Goal: Browse casually: Explore the website without a specific task or goal

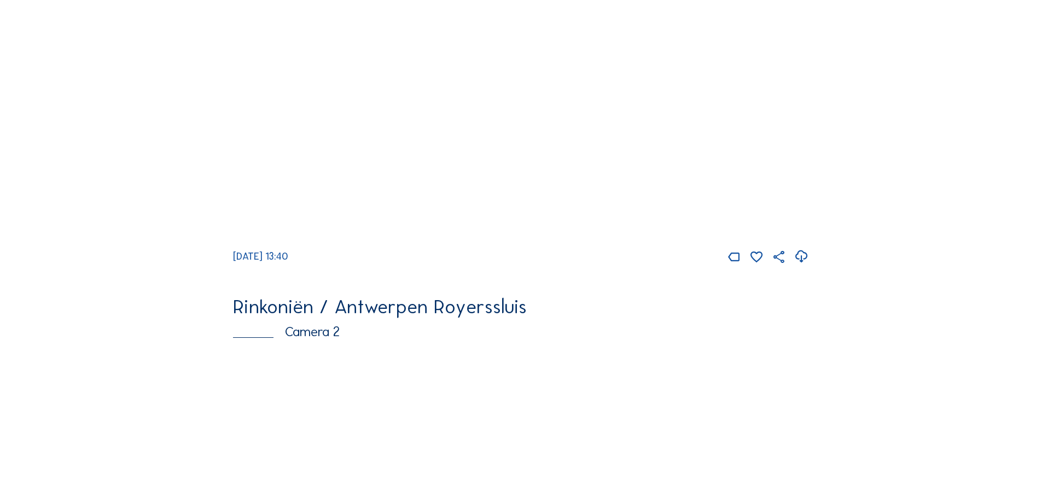
scroll to position [383, 0]
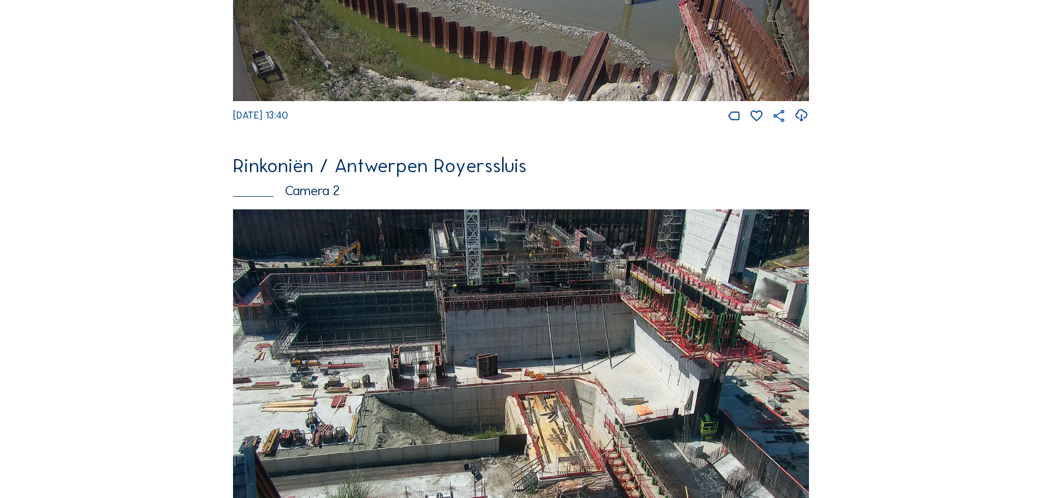
click at [479, 344] on img at bounding box center [521, 379] width 576 height 338
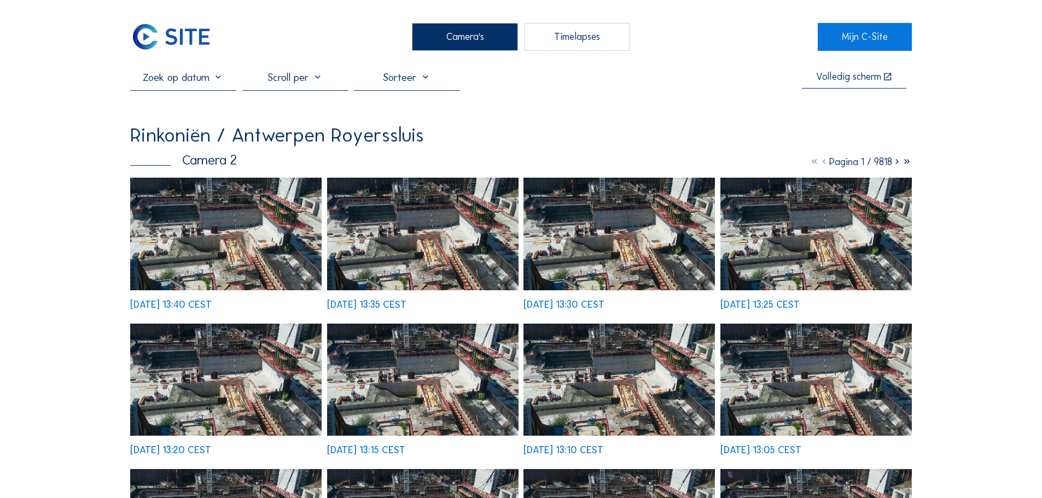
click at [287, 261] on img at bounding box center [225, 234] width 191 height 112
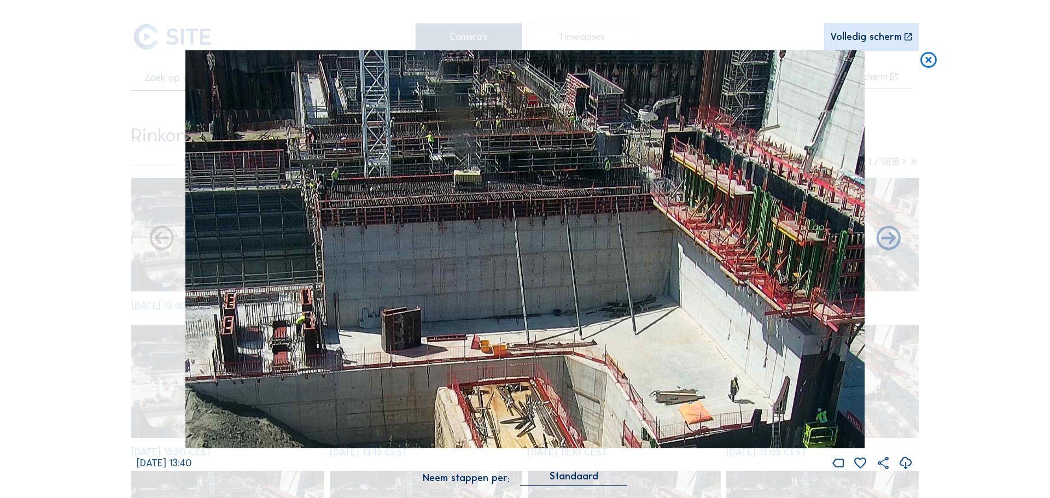
drag, startPoint x: 700, startPoint y: 138, endPoint x: 679, endPoint y: 265, distance: 128.1
click at [679, 265] on img at bounding box center [525, 249] width 680 height 399
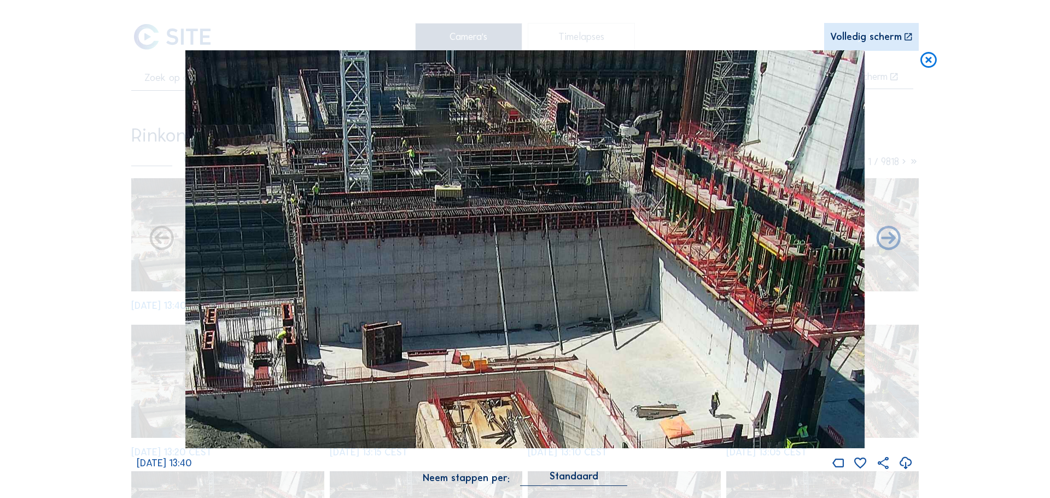
drag, startPoint x: 572, startPoint y: 233, endPoint x: 566, endPoint y: 238, distance: 7.4
click at [566, 238] on img at bounding box center [525, 249] width 680 height 399
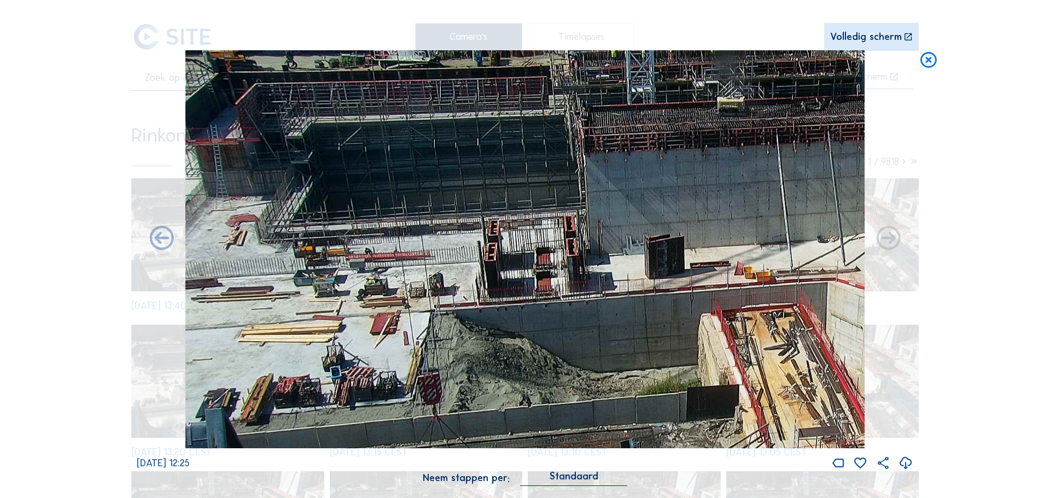
drag, startPoint x: 411, startPoint y: 263, endPoint x: 834, endPoint y: 188, distance: 429.0
click at [861, 174] on img at bounding box center [525, 249] width 680 height 399
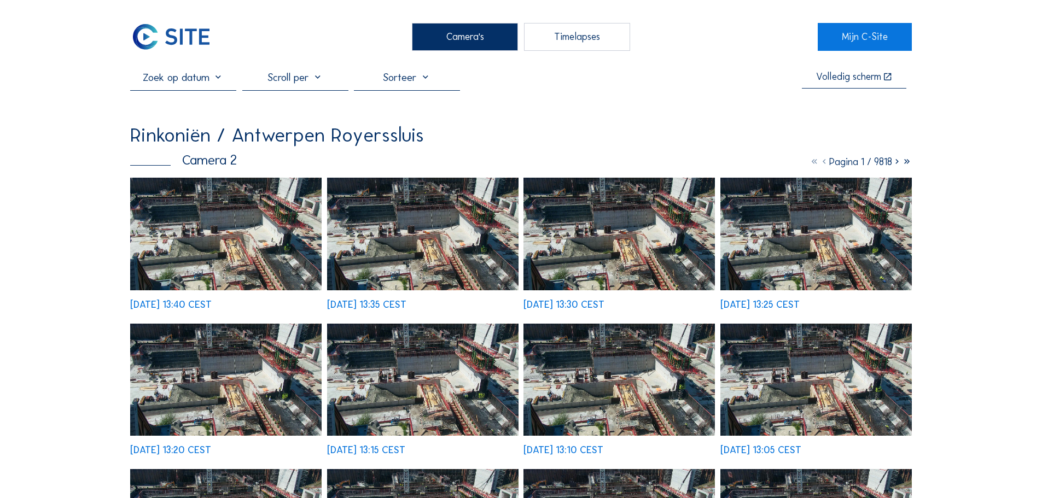
click at [465, 43] on div "Camera's" at bounding box center [465, 36] width 106 height 27
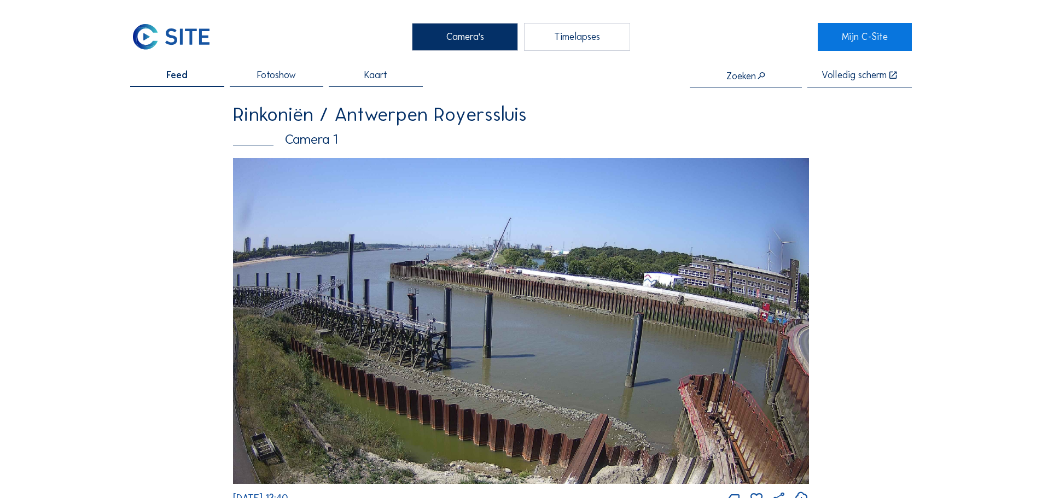
click at [504, 223] on img at bounding box center [521, 321] width 576 height 326
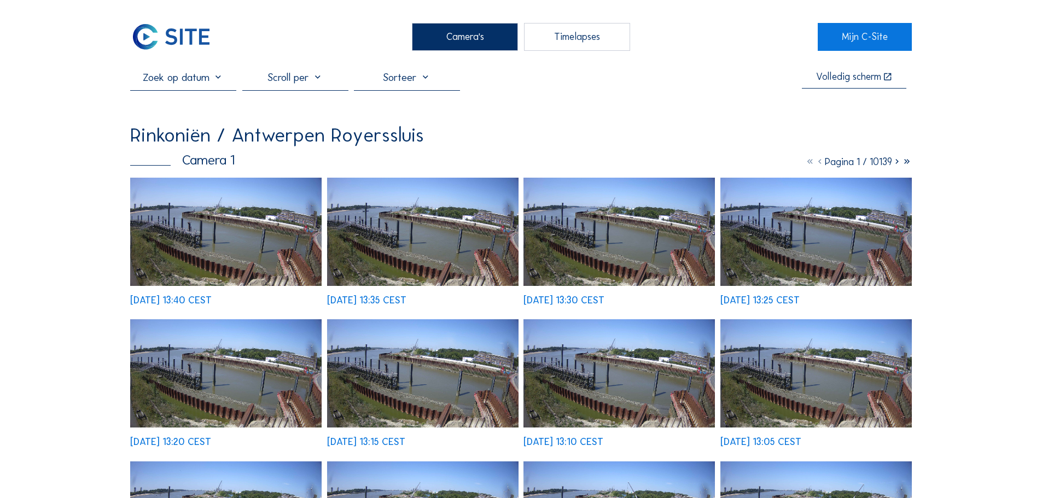
click at [266, 206] on img at bounding box center [225, 232] width 191 height 108
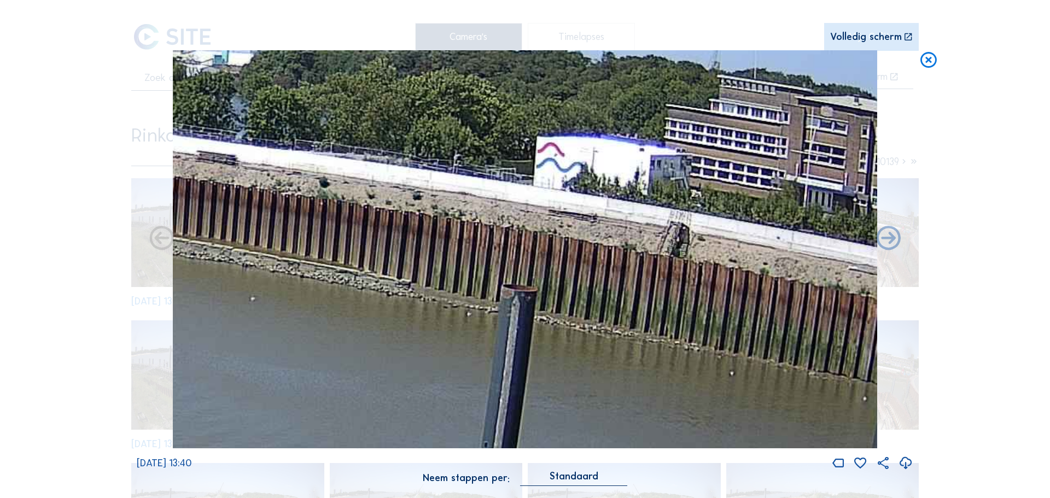
drag, startPoint x: 431, startPoint y: 195, endPoint x: 499, endPoint y: 234, distance: 78.4
click at [499, 234] on img at bounding box center [525, 249] width 705 height 399
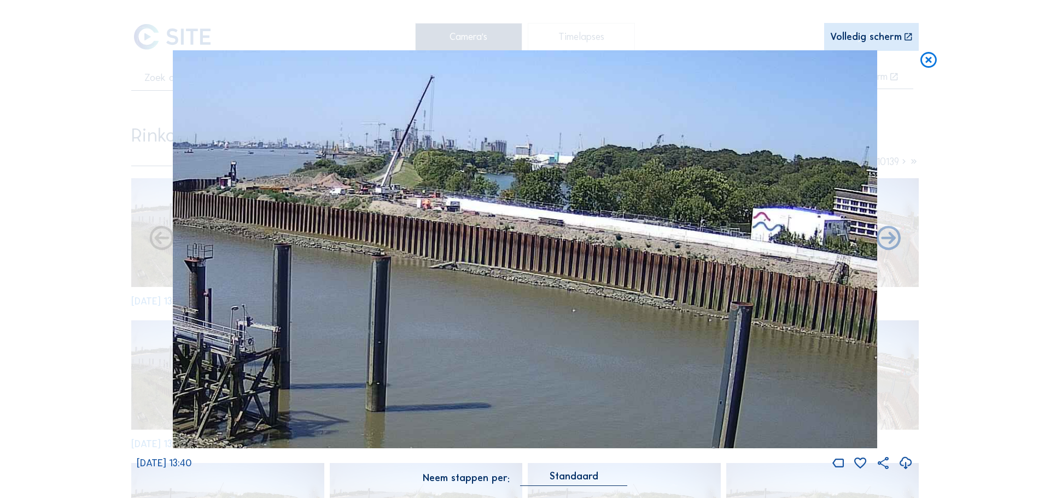
drag, startPoint x: 528, startPoint y: 263, endPoint x: 645, endPoint y: 275, distance: 117.6
click at [556, 296] on img at bounding box center [525, 249] width 705 height 399
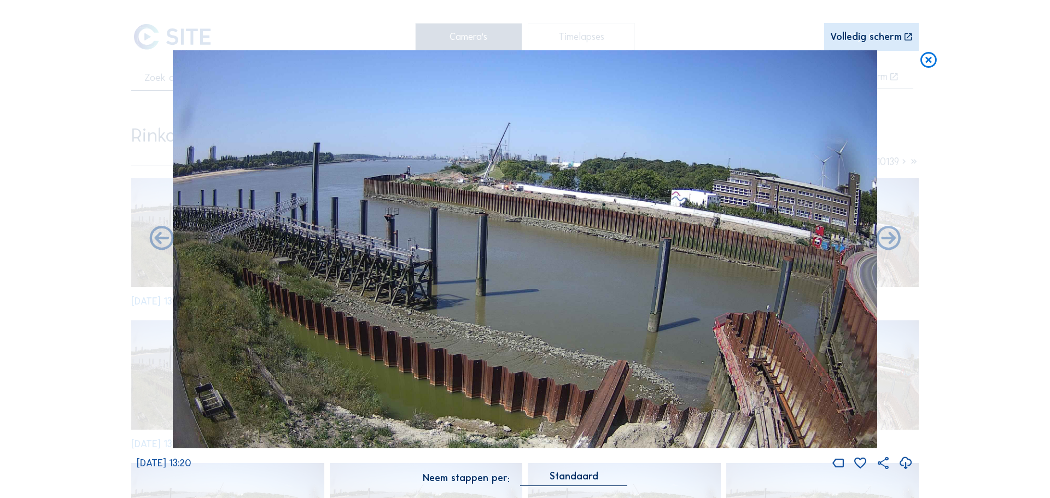
click at [936, 63] on icon at bounding box center [929, 60] width 20 height 20
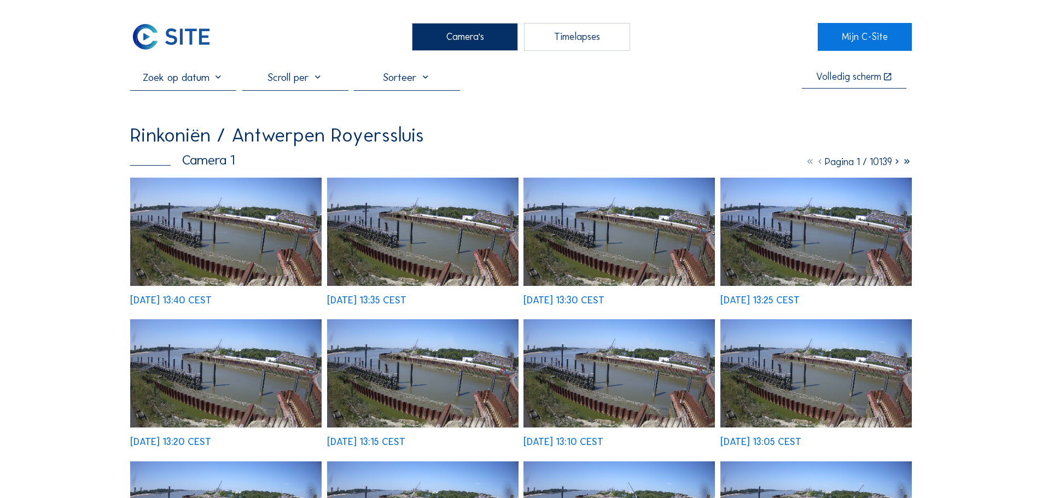
click at [461, 38] on div "Camera's" at bounding box center [465, 36] width 106 height 27
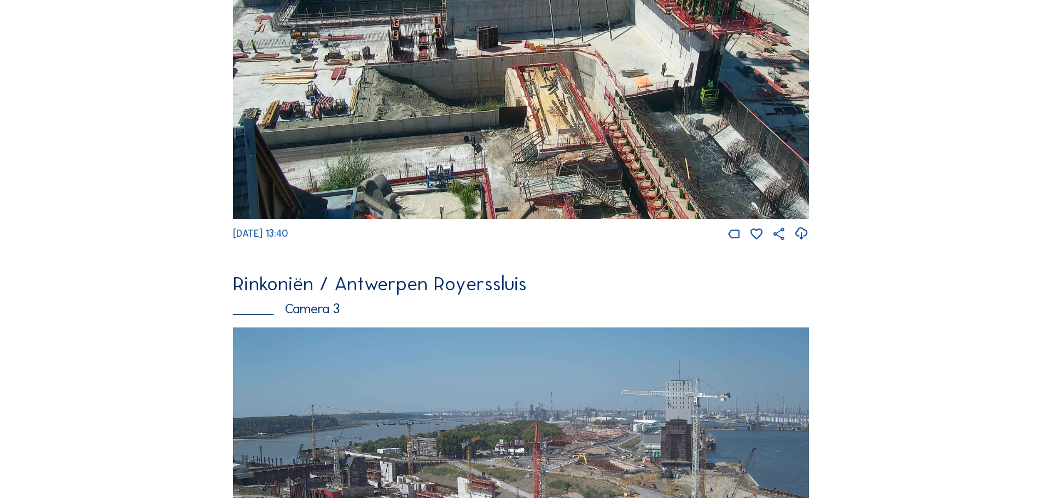
scroll to position [930, 0]
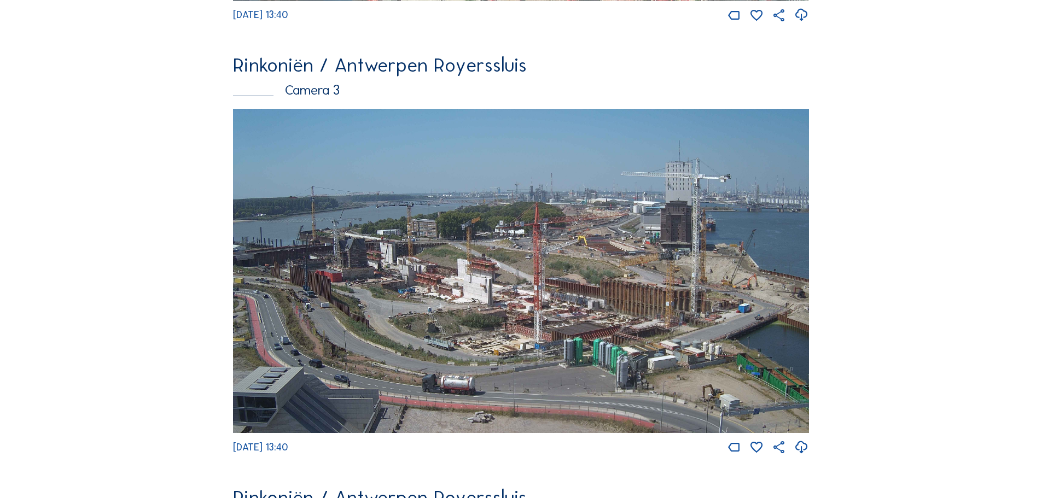
click at [544, 274] on img at bounding box center [521, 271] width 576 height 324
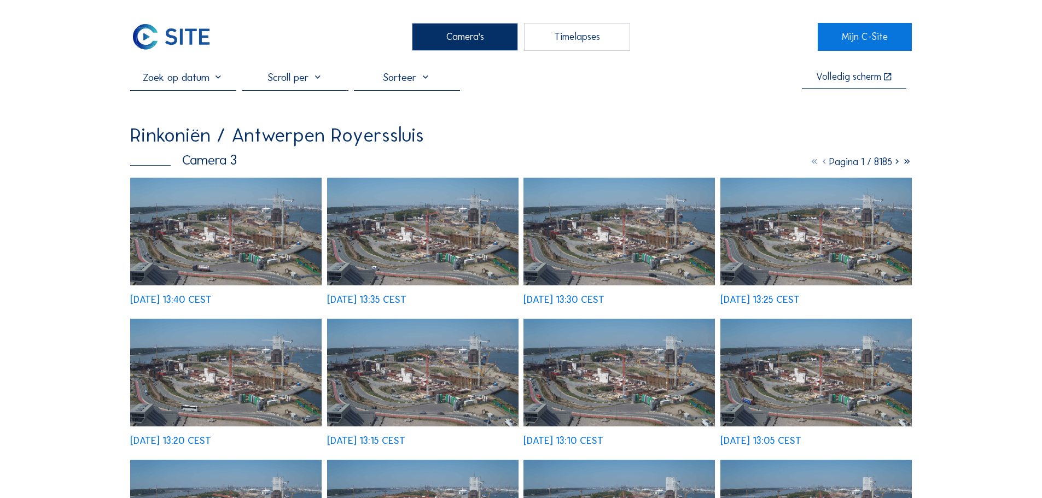
click at [215, 248] on img at bounding box center [225, 232] width 191 height 108
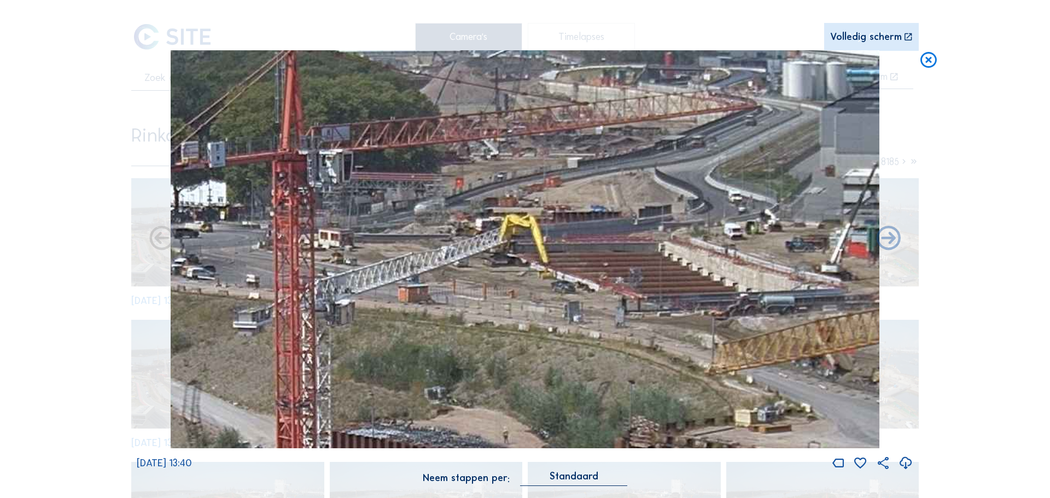
drag, startPoint x: 561, startPoint y: 237, endPoint x: 583, endPoint y: 280, distance: 48.7
click at [583, 280] on img at bounding box center [525, 249] width 709 height 399
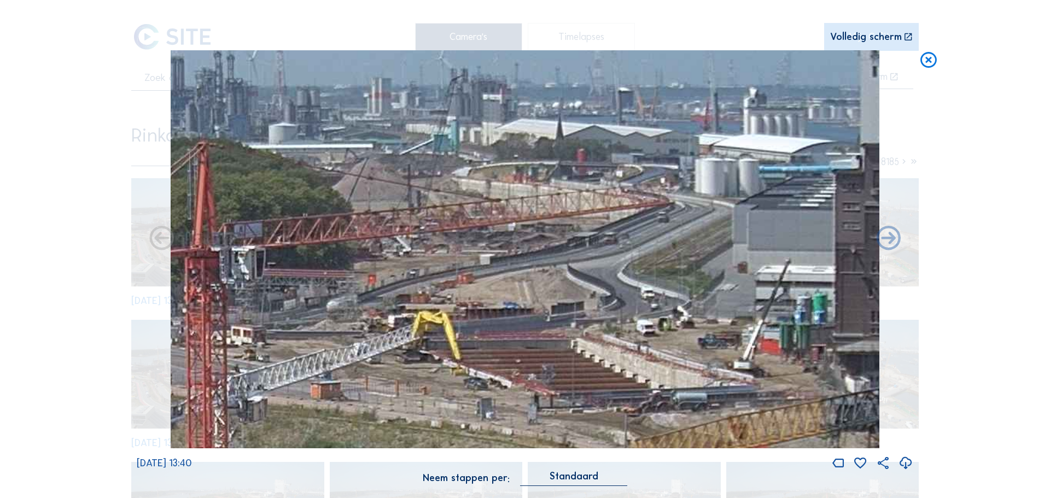
drag, startPoint x: 646, startPoint y: 268, endPoint x: 556, endPoint y: 369, distance: 135.6
click at [556, 369] on img at bounding box center [525, 249] width 709 height 399
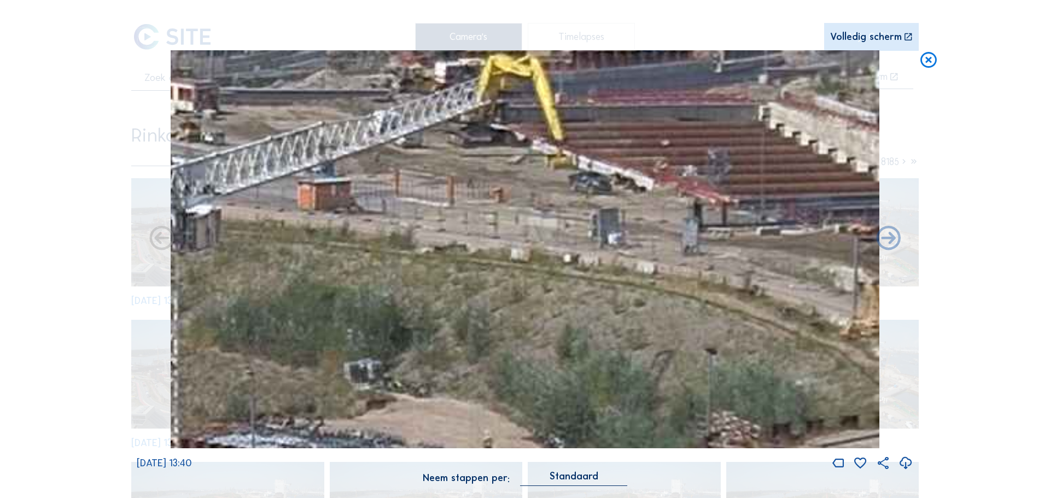
drag, startPoint x: 408, startPoint y: 342, endPoint x: 583, endPoint y: 118, distance: 285.3
click at [583, 118] on img at bounding box center [525, 249] width 709 height 399
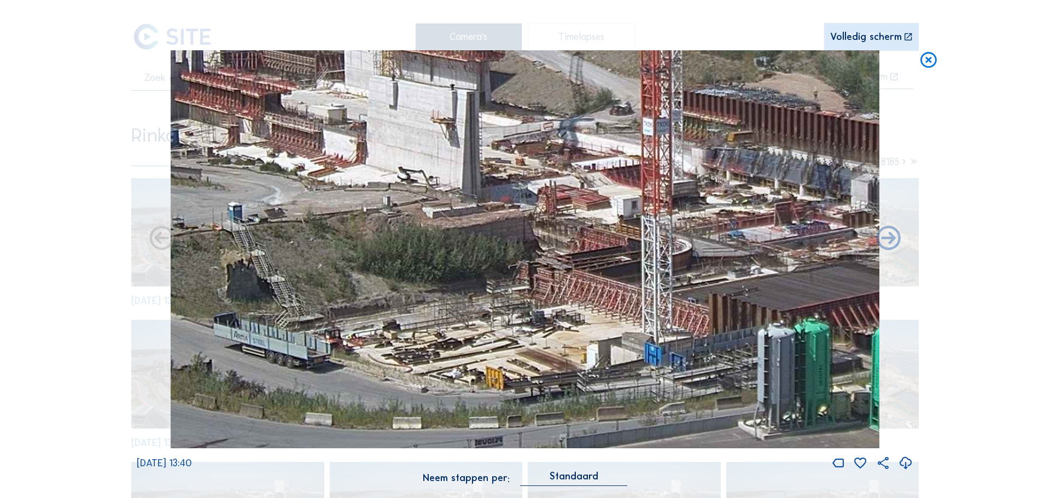
drag, startPoint x: 416, startPoint y: 271, endPoint x: 697, endPoint y: 80, distance: 340.2
click at [697, 80] on img at bounding box center [525, 249] width 709 height 399
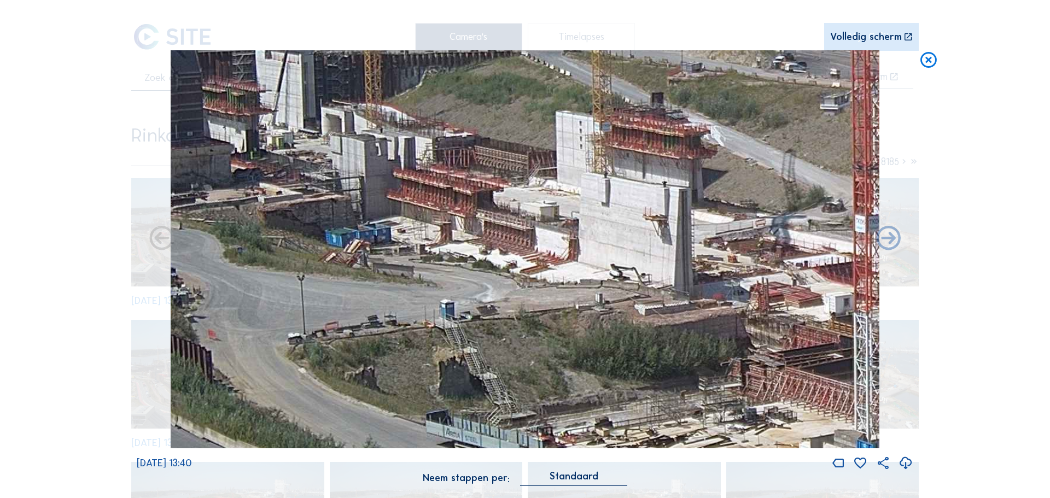
drag, startPoint x: 488, startPoint y: 234, endPoint x: 627, endPoint y: 269, distance: 143.2
click at [686, 324] on img at bounding box center [525, 249] width 709 height 399
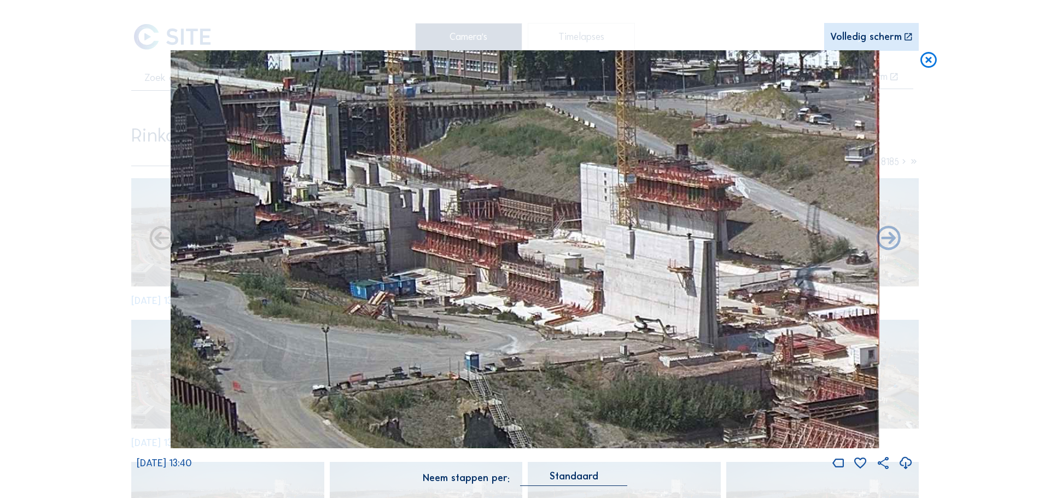
drag, startPoint x: 565, startPoint y: 218, endPoint x: 591, endPoint y: 272, distance: 60.4
click at [591, 272] on img at bounding box center [525, 249] width 709 height 399
